Goal: Transaction & Acquisition: Purchase product/service

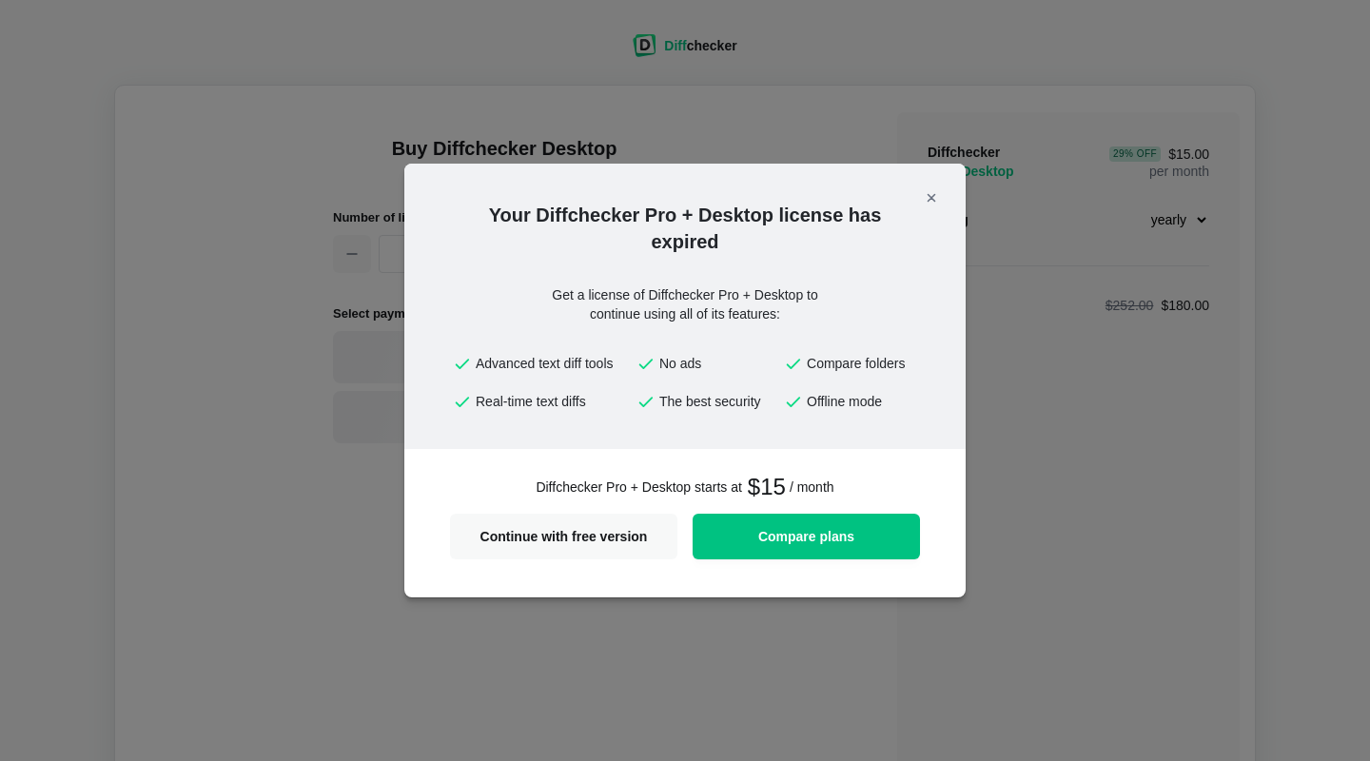
select select "desktop-yearly-180"
click at [584, 533] on span "Continue with free version" at bounding box center [563, 536] width 204 height 13
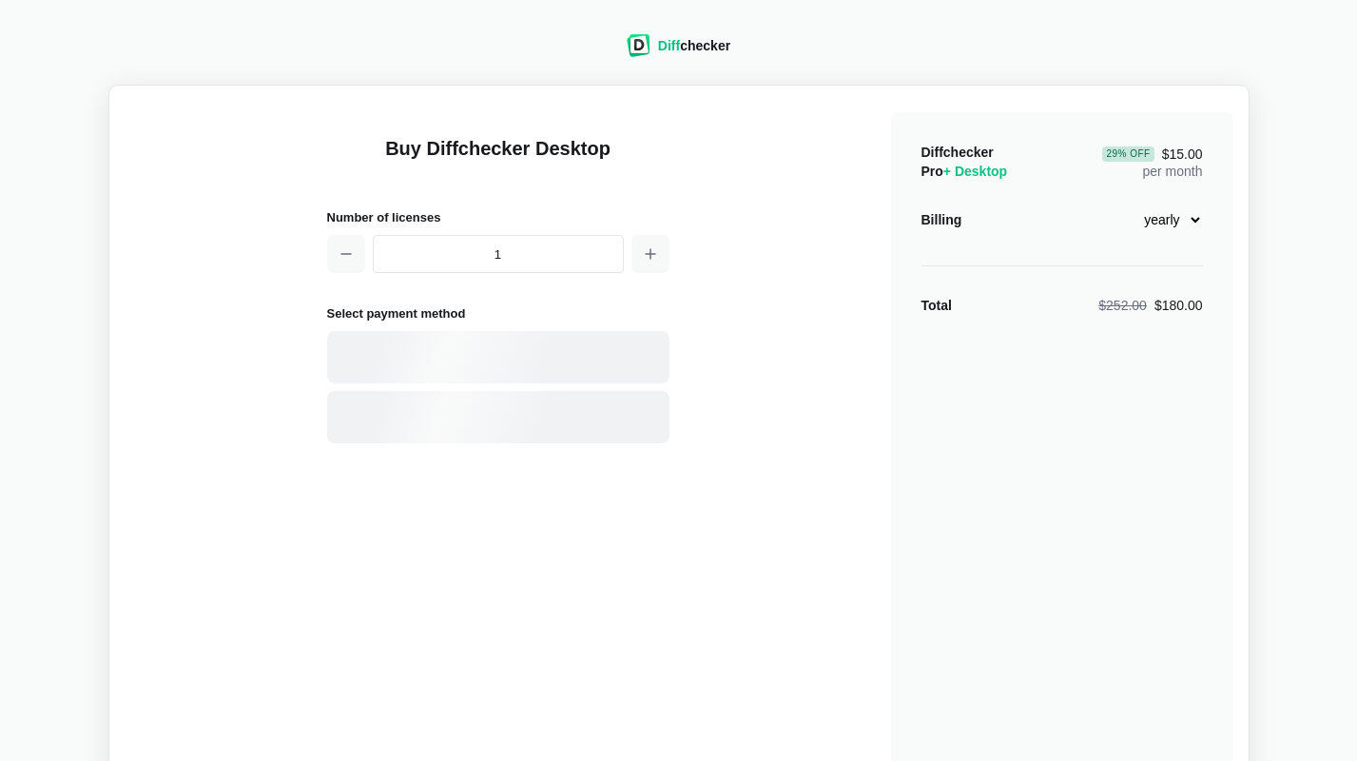
select select "desktop-yearly-180"
click at [432, 351] on div "Card" at bounding box center [531, 357] width 257 height 19
select select "[GEOGRAPHIC_DATA]"
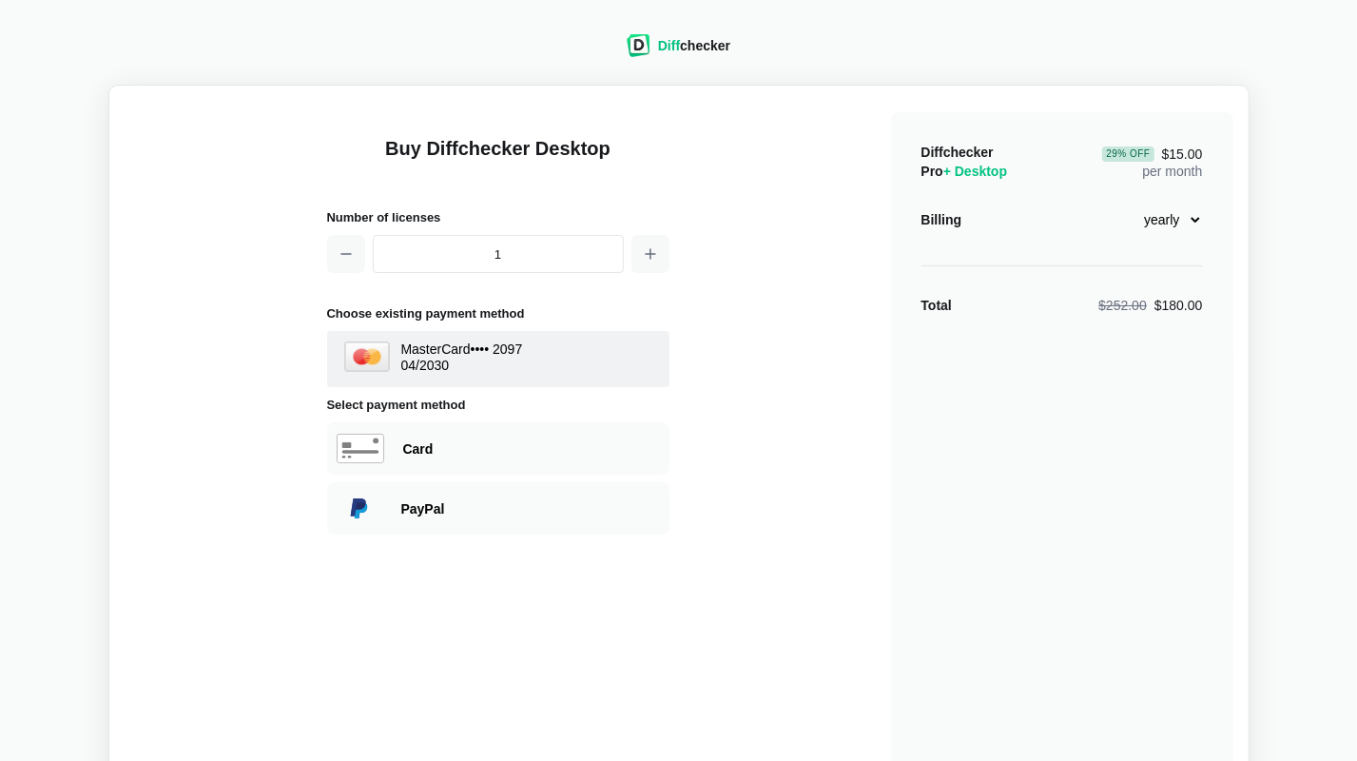
click at [1121, 204] on select "monthly yearly" at bounding box center [1162, 220] width 82 height 32
select select "desktop-monthly-21"
click option "monthly" at bounding box center [0, 0] width 0 height 0
click at [702, 45] on div "Diff checker" at bounding box center [694, 45] width 72 height 19
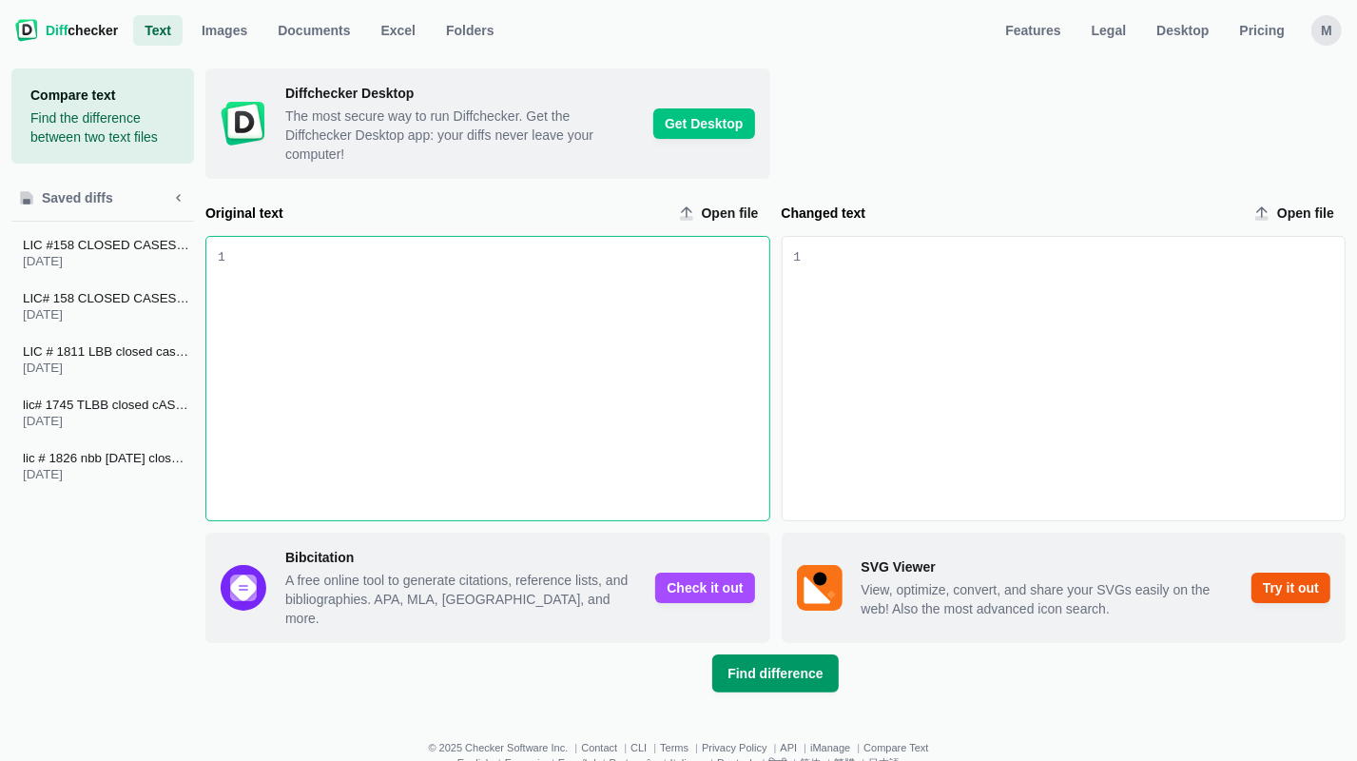
click at [746, 664] on span "Find difference" at bounding box center [775, 673] width 103 height 19
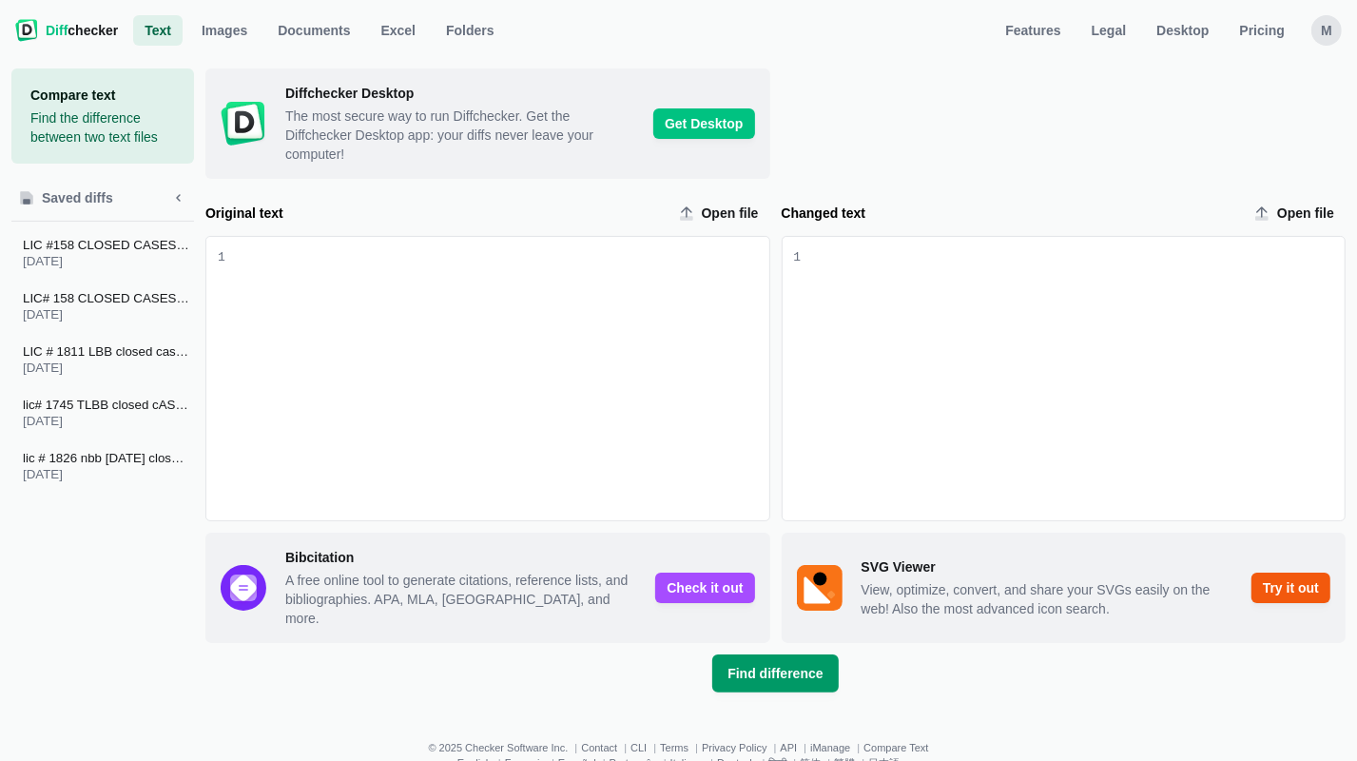
click at [745, 664] on span "Find difference" at bounding box center [775, 673] width 103 height 19
click at [90, 30] on span "Diff checker" at bounding box center [82, 30] width 72 height 19
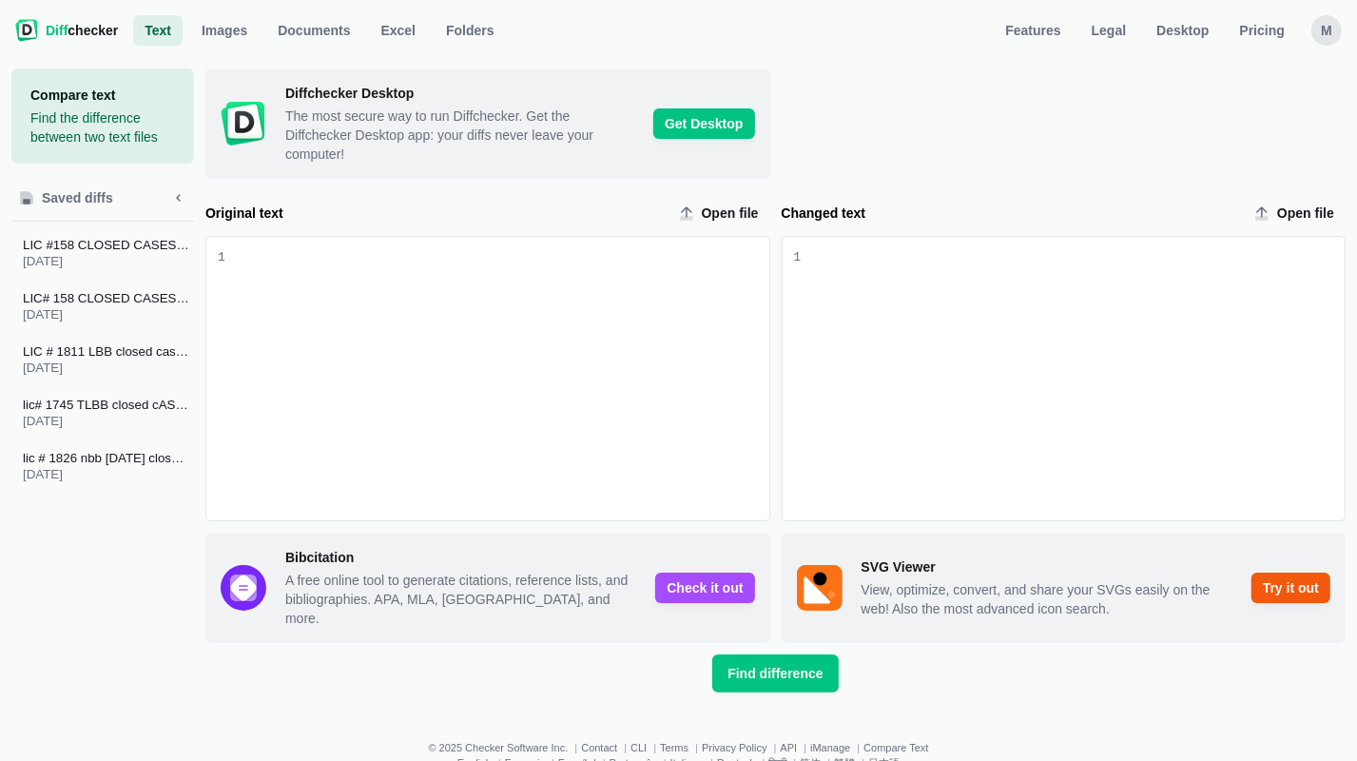
click at [93, 28] on span "Diff checker" at bounding box center [82, 30] width 72 height 19
click at [94, 28] on span "Diff checker" at bounding box center [82, 30] width 72 height 19
click at [95, 28] on span "Diff checker" at bounding box center [82, 30] width 72 height 19
click at [96, 28] on span "Diff checker" at bounding box center [82, 30] width 72 height 19
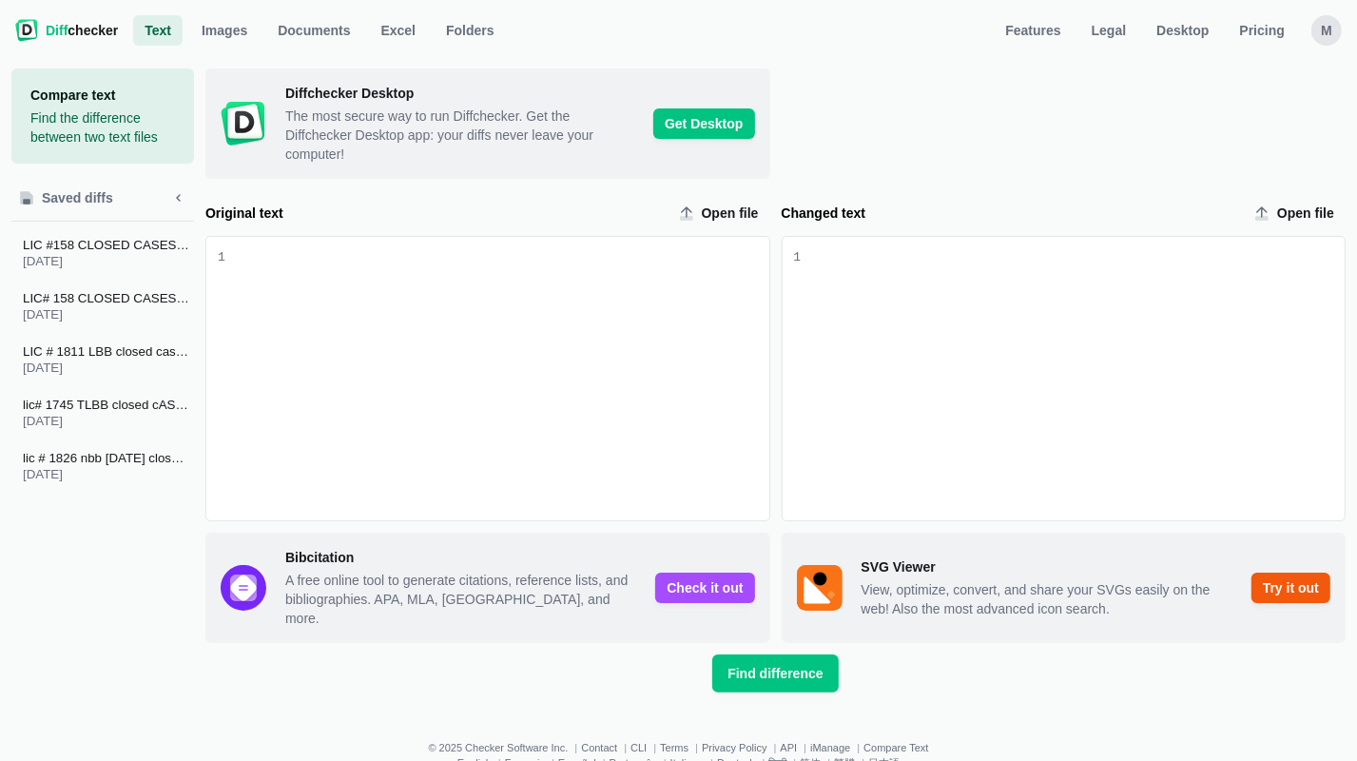
click at [96, 26] on span "Diff checker" at bounding box center [82, 30] width 72 height 19
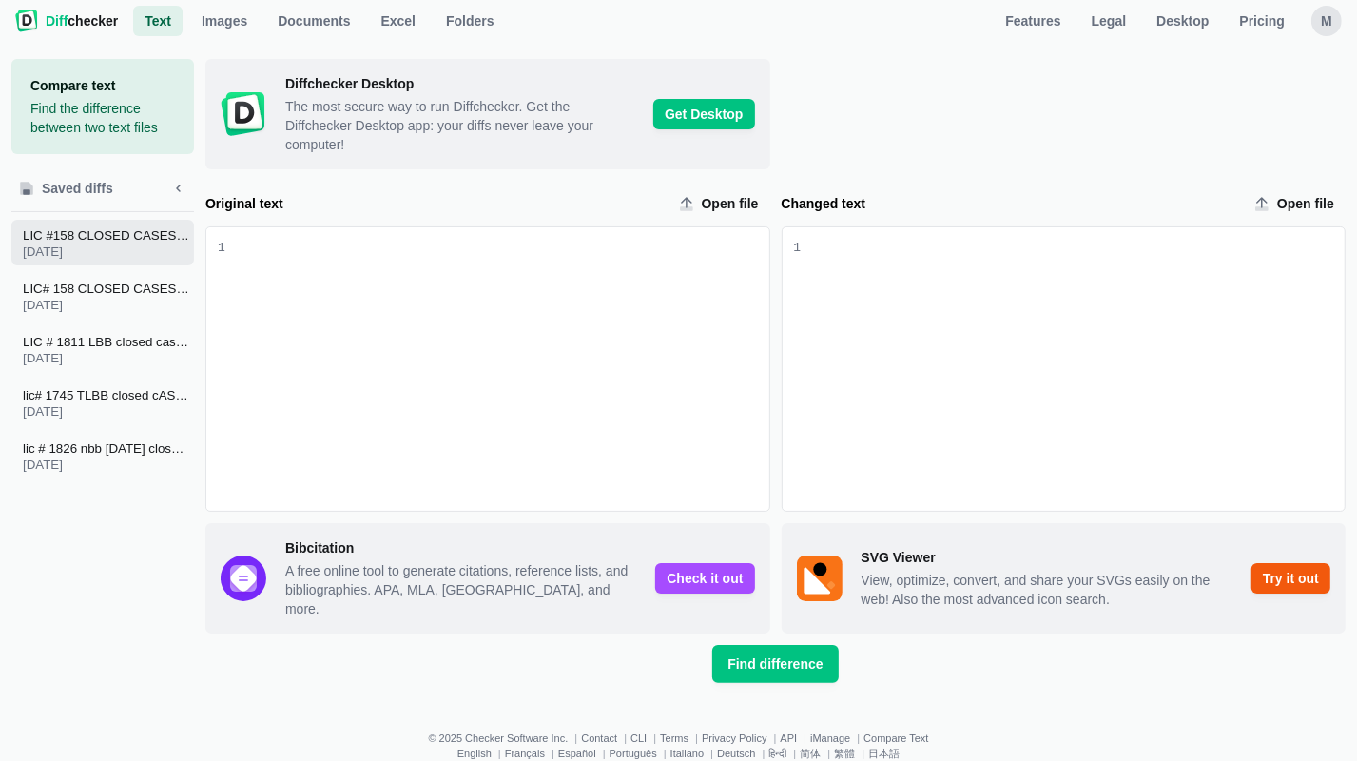
scroll to position [19, 0]
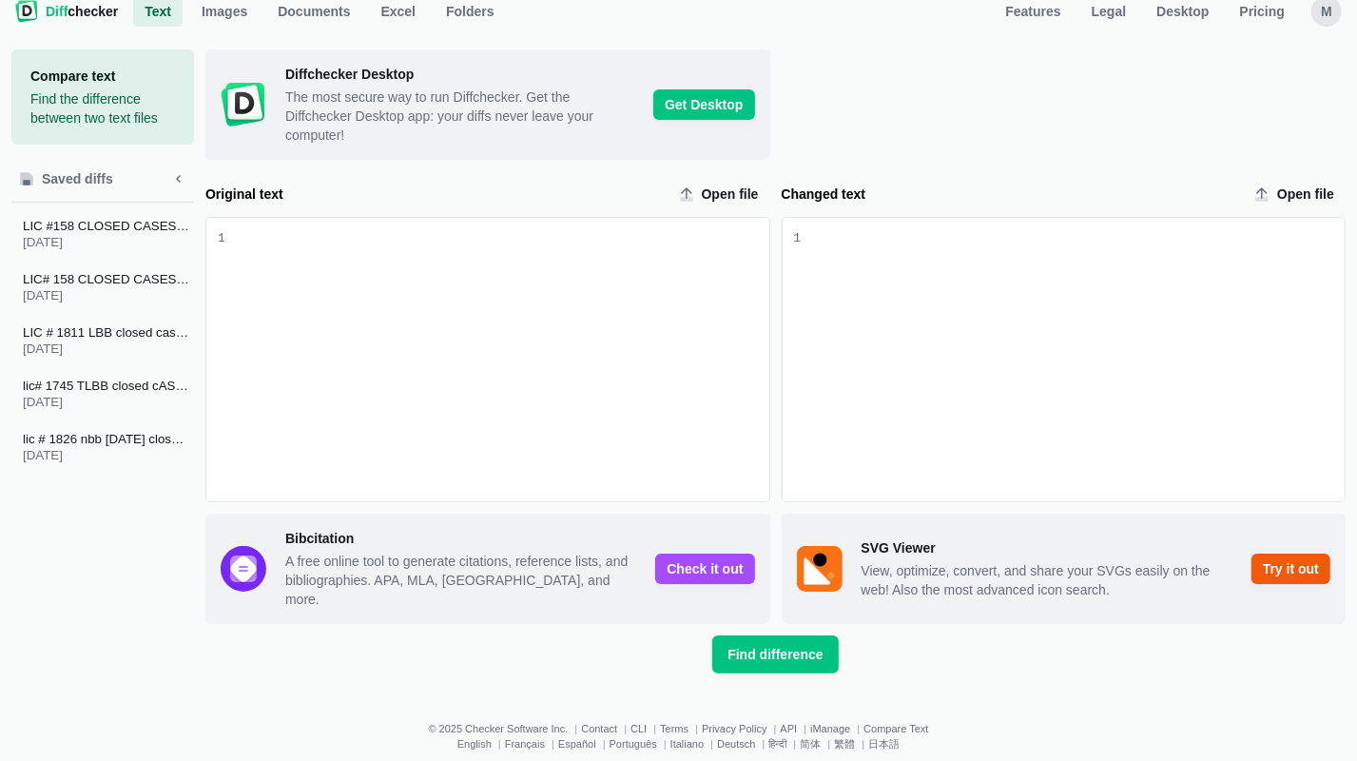
click at [157, 9] on span "Text" at bounding box center [158, 11] width 34 height 19
